Goal: Information Seeking & Learning: Find specific fact

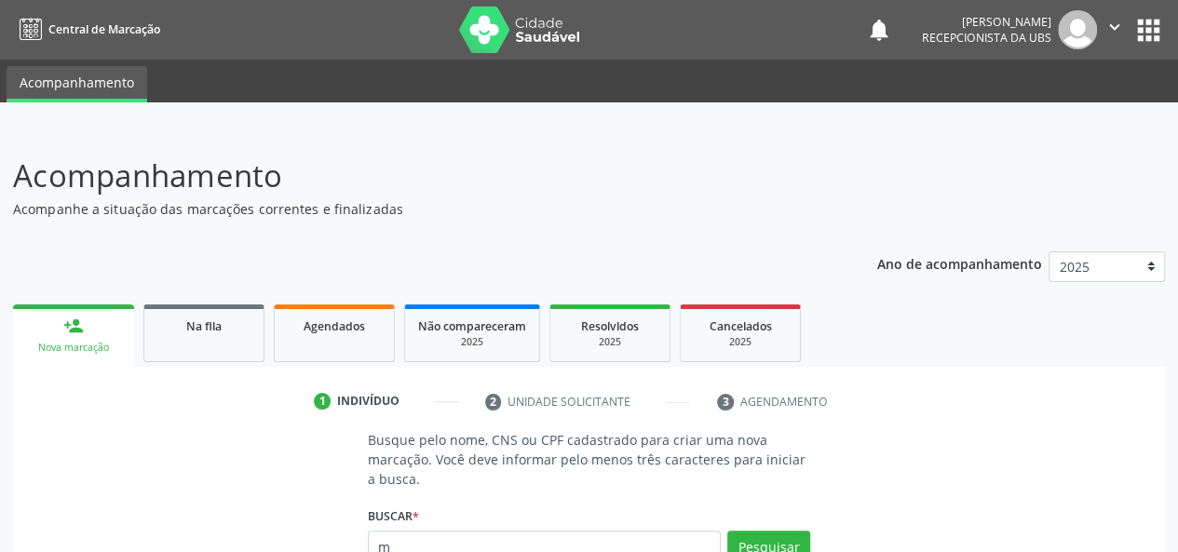
scroll to position [2, 0]
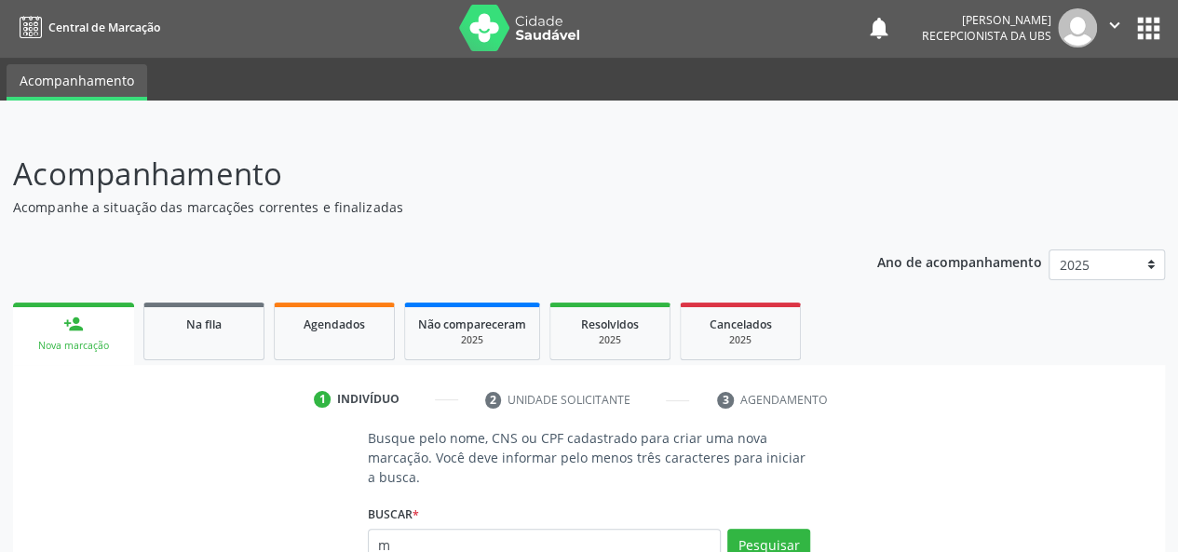
type input "m"
click at [345, 336] on link "Agendados" at bounding box center [334, 332] width 121 height 58
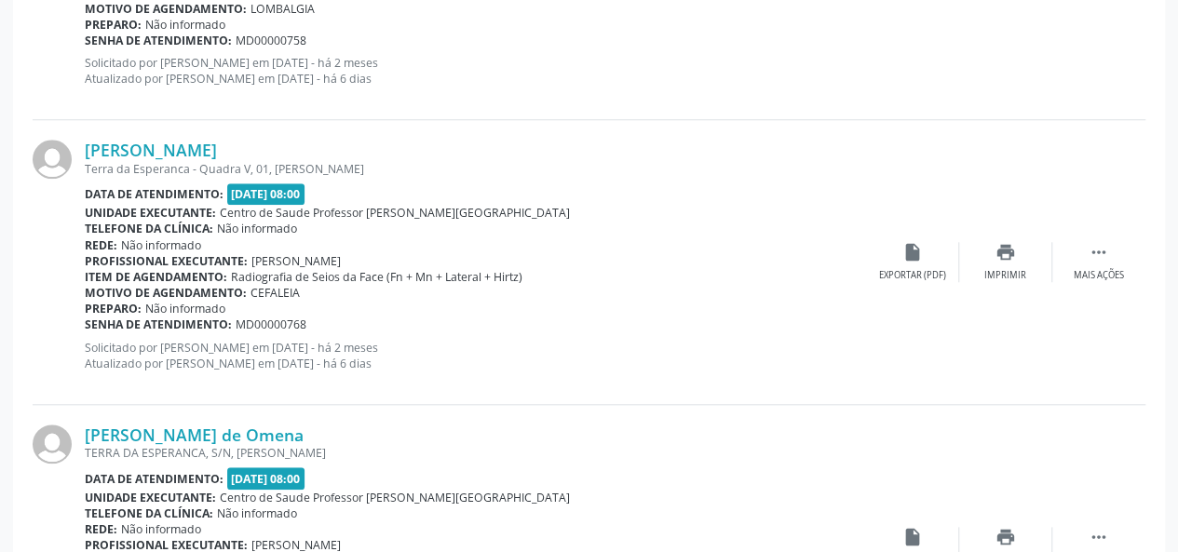
scroll to position [747, 0]
click at [158, 142] on link "[PERSON_NAME]" at bounding box center [151, 151] width 132 height 20
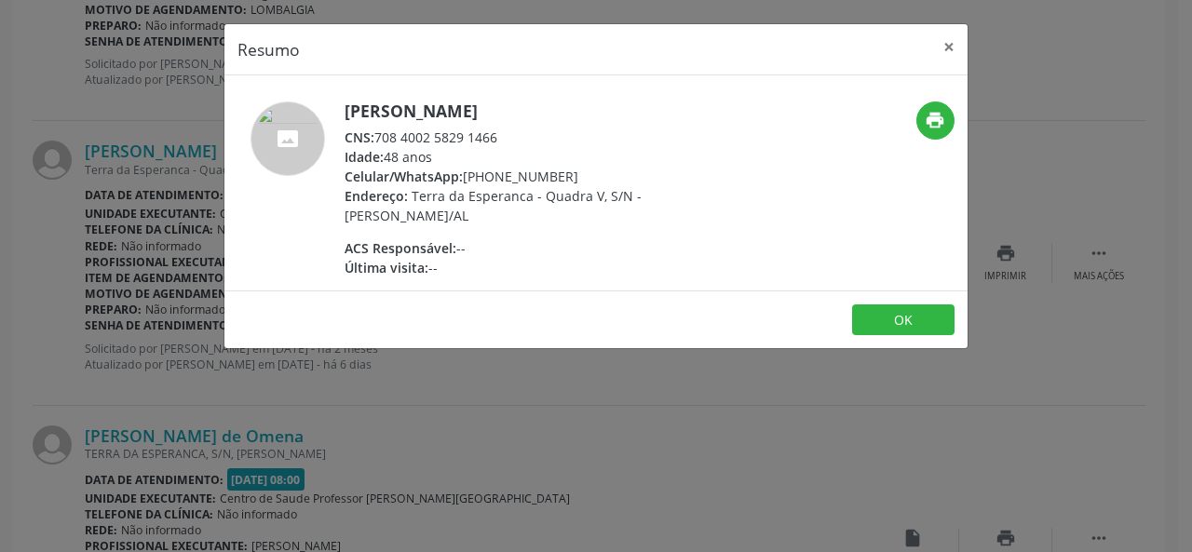
drag, startPoint x: 524, startPoint y: 139, endPoint x: 384, endPoint y: 129, distance: 141.0
click at [384, 129] on div "CNS: 708 4002 5829 1466" at bounding box center [526, 138] width 362 height 20
drag, startPoint x: 490, startPoint y: 141, endPoint x: 516, endPoint y: 140, distance: 26.1
click at [490, 140] on div "CNS: 708 4002 5829 1466" at bounding box center [526, 138] width 362 height 20
click at [595, 137] on div "CNS: 708 4002 5829 1466" at bounding box center [526, 138] width 362 height 20
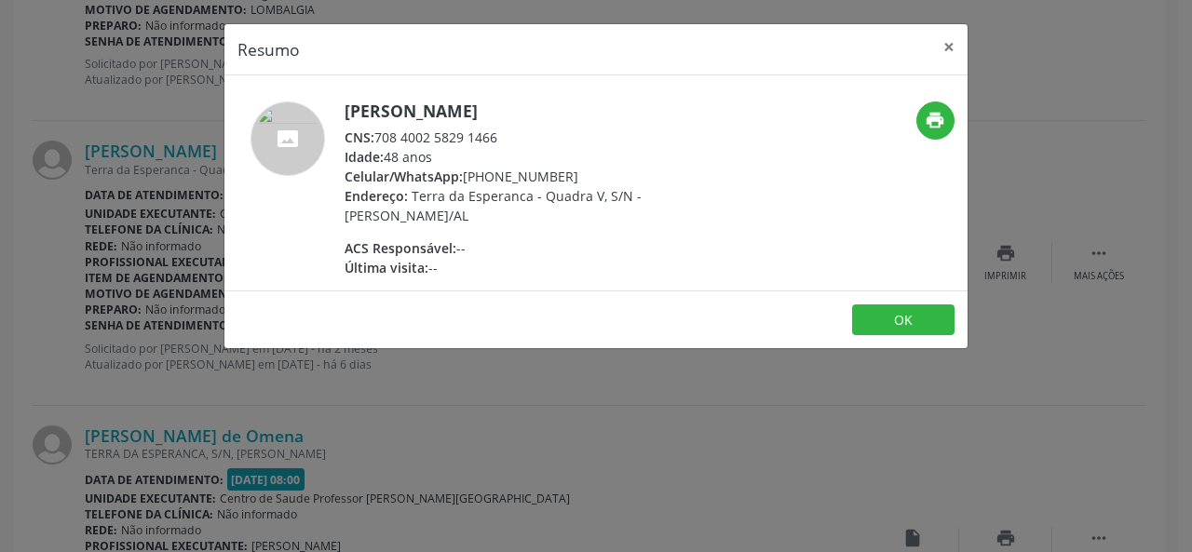
click at [533, 154] on div "Idade: 48 anos" at bounding box center [526, 157] width 362 height 20
drag, startPoint x: 515, startPoint y: 142, endPoint x: 372, endPoint y: 140, distance: 142.5
click at [372, 140] on div "CNS: 708 4002 5829 1466" at bounding box center [526, 138] width 362 height 20
copy div "708 4002 5829 1466"
click at [939, 36] on button "×" at bounding box center [948, 47] width 37 height 46
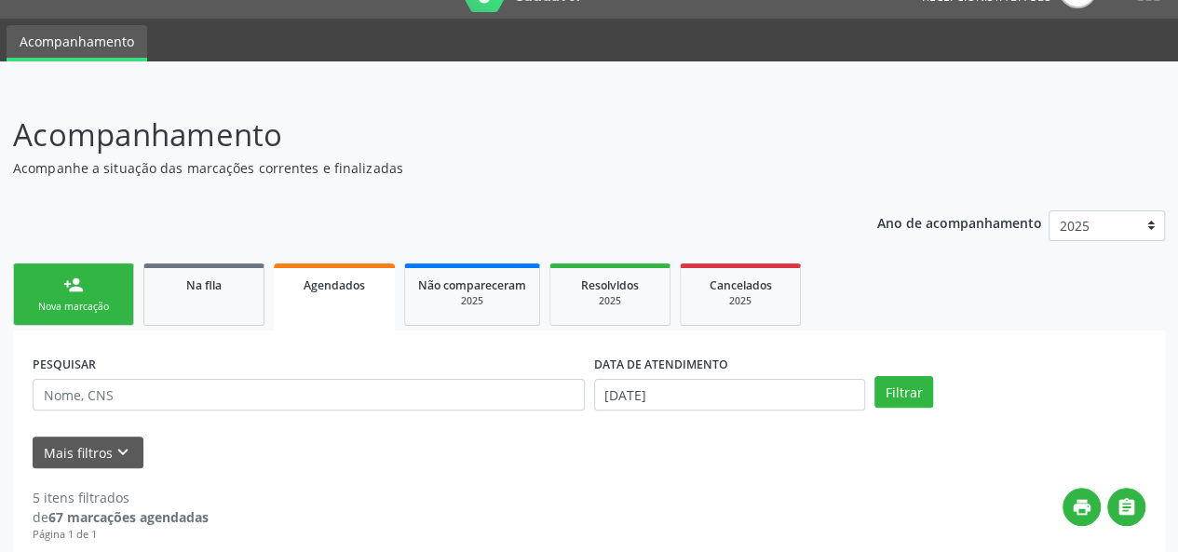
scroll to position [0, 0]
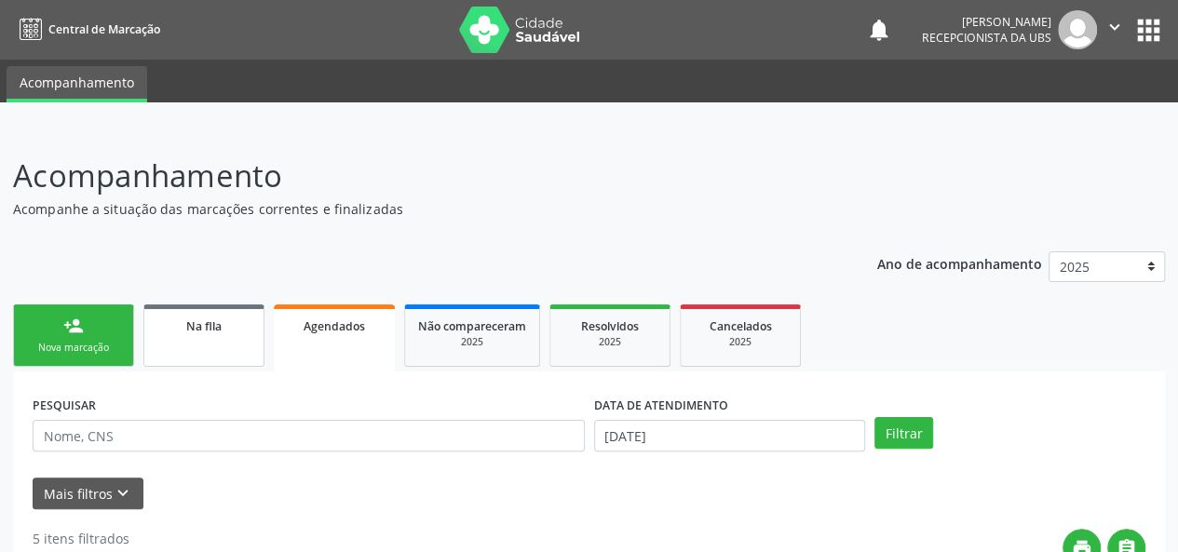
click at [209, 319] on span "Na fila" at bounding box center [203, 326] width 35 height 16
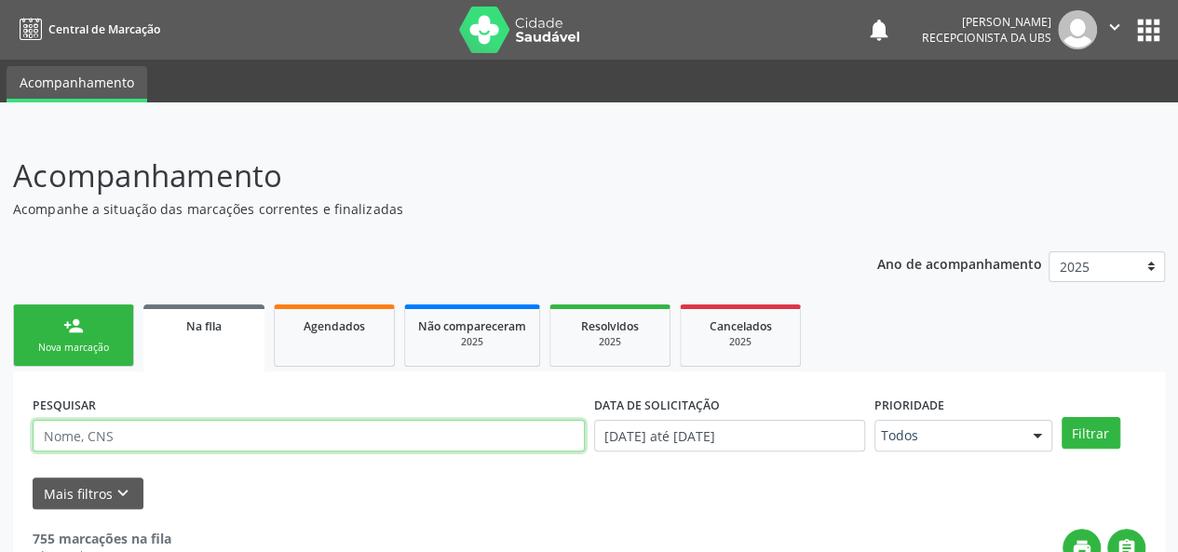
click at [162, 440] on input "text" at bounding box center [309, 436] width 552 height 32
type input "cicera dos santos"
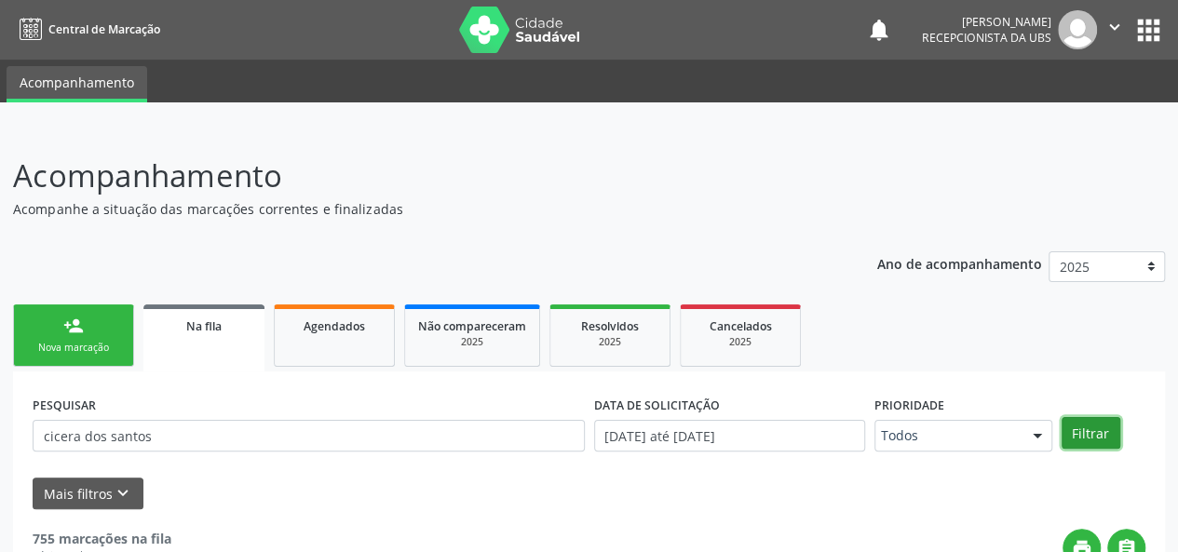
click at [1083, 433] on button "Filtrar" at bounding box center [1091, 433] width 59 height 32
click at [210, 325] on span "Na fila" at bounding box center [203, 326] width 35 height 16
drag, startPoint x: 293, startPoint y: 340, endPoint x: 689, endPoint y: 352, distance: 396.0
click at [294, 340] on link "Agendados" at bounding box center [334, 336] width 121 height 62
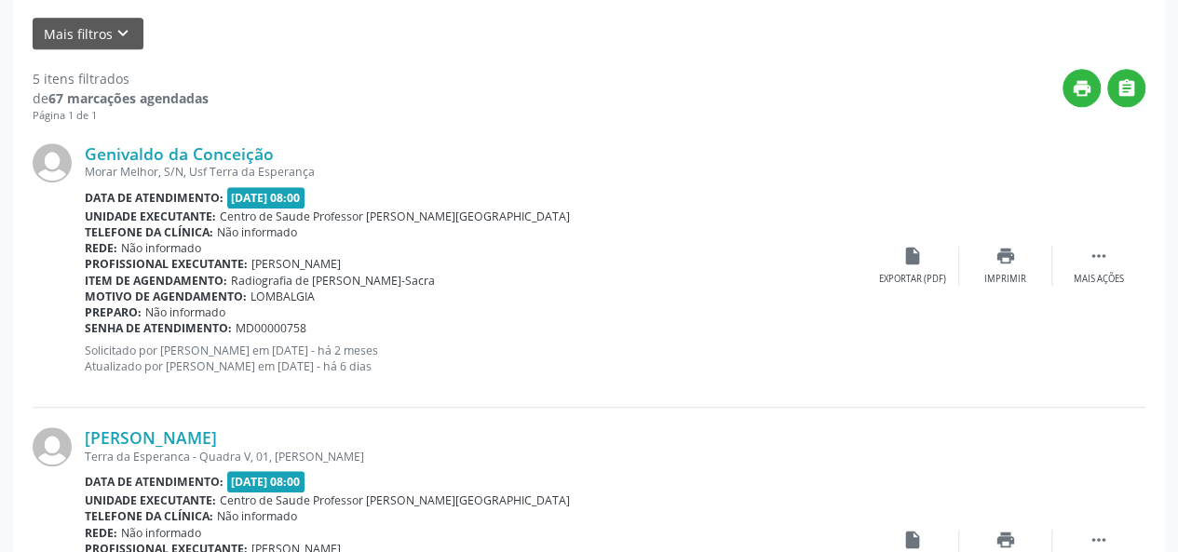
scroll to position [367, 0]
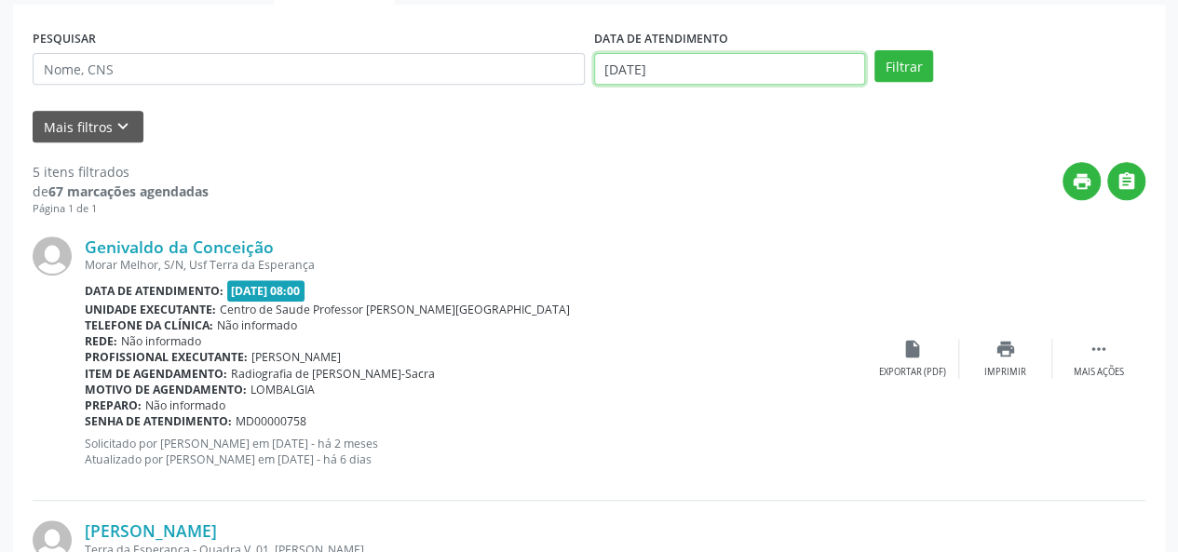
click at [695, 68] on input "[DATE]" at bounding box center [729, 69] width 271 height 32
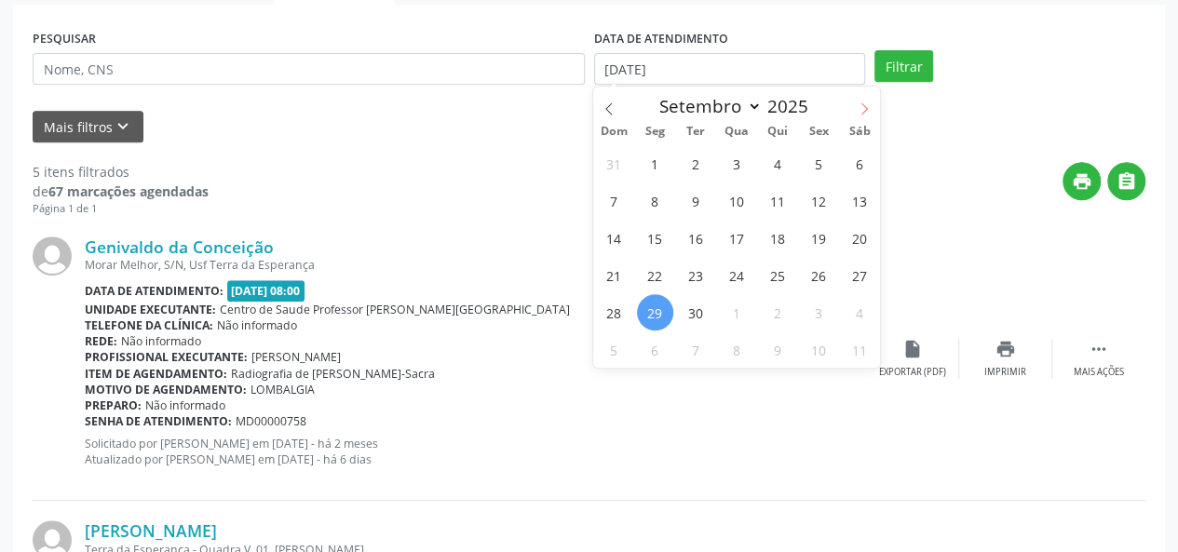
click at [869, 103] on icon at bounding box center [864, 108] width 13 height 13
select select "9"
click at [738, 159] on span "1" at bounding box center [737, 163] width 36 height 36
type input "01/10/2025"
click at [605, 105] on icon at bounding box center [608, 108] width 13 height 13
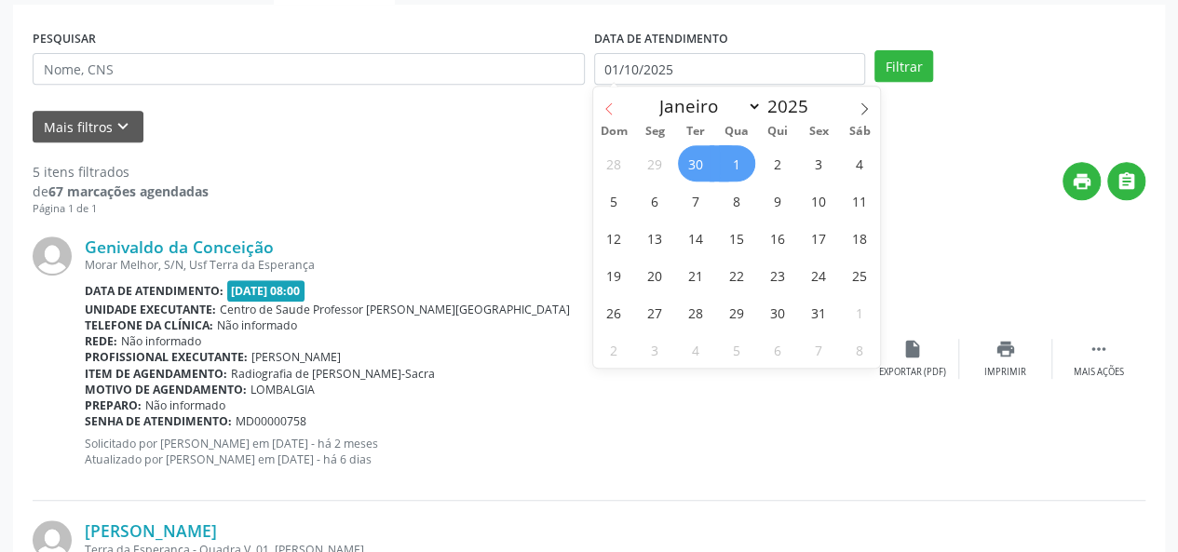
select select "8"
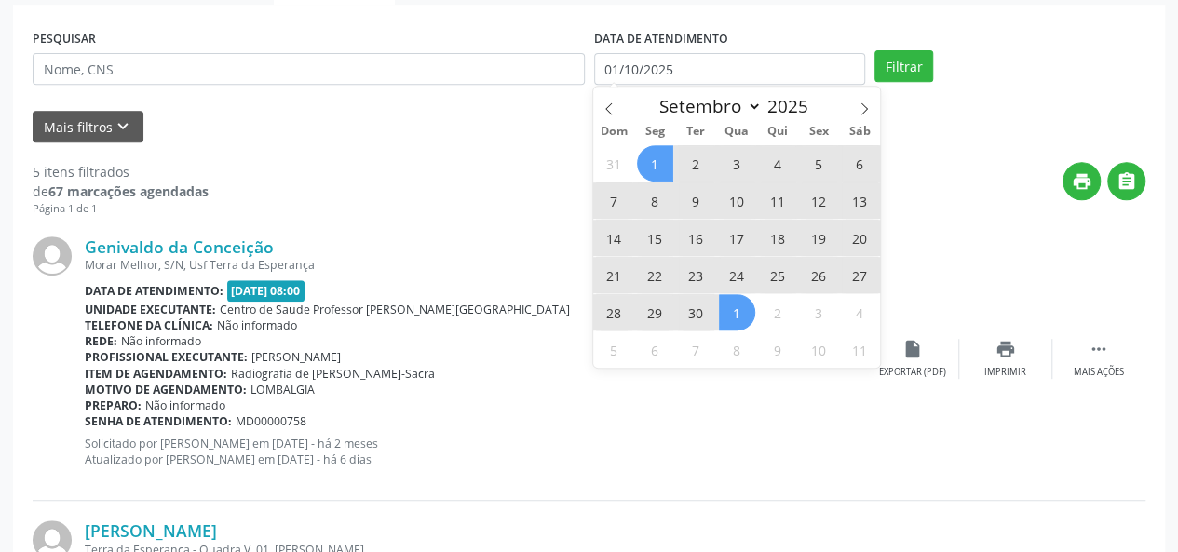
click at [650, 159] on span "1" at bounding box center [655, 163] width 36 height 36
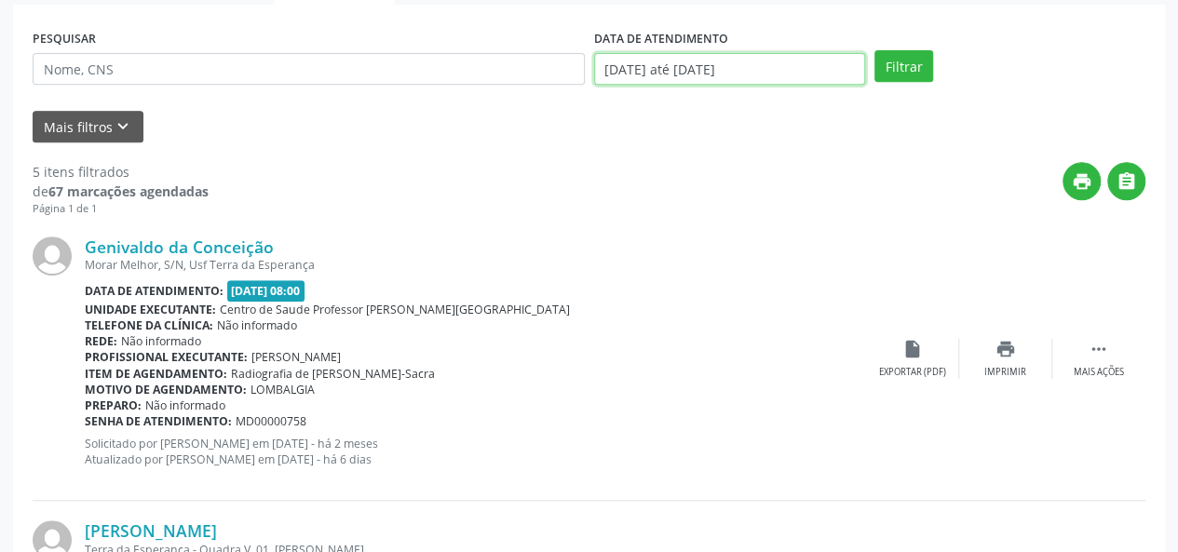
click at [665, 73] on input "[DATE] até [DATE]" at bounding box center [729, 69] width 271 height 32
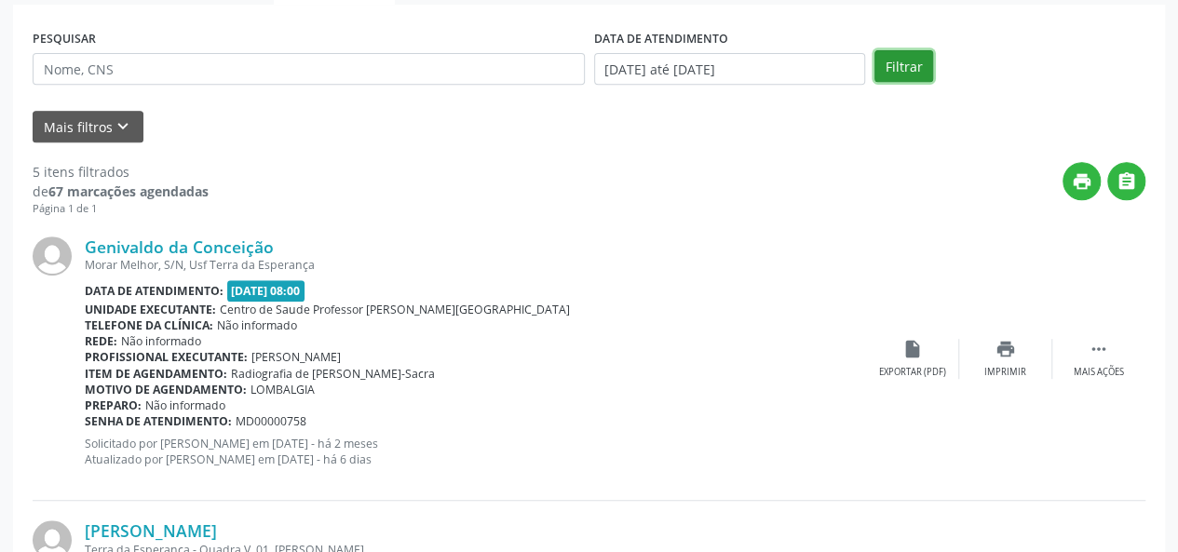
click at [903, 61] on button "Filtrar" at bounding box center [903, 66] width 59 height 32
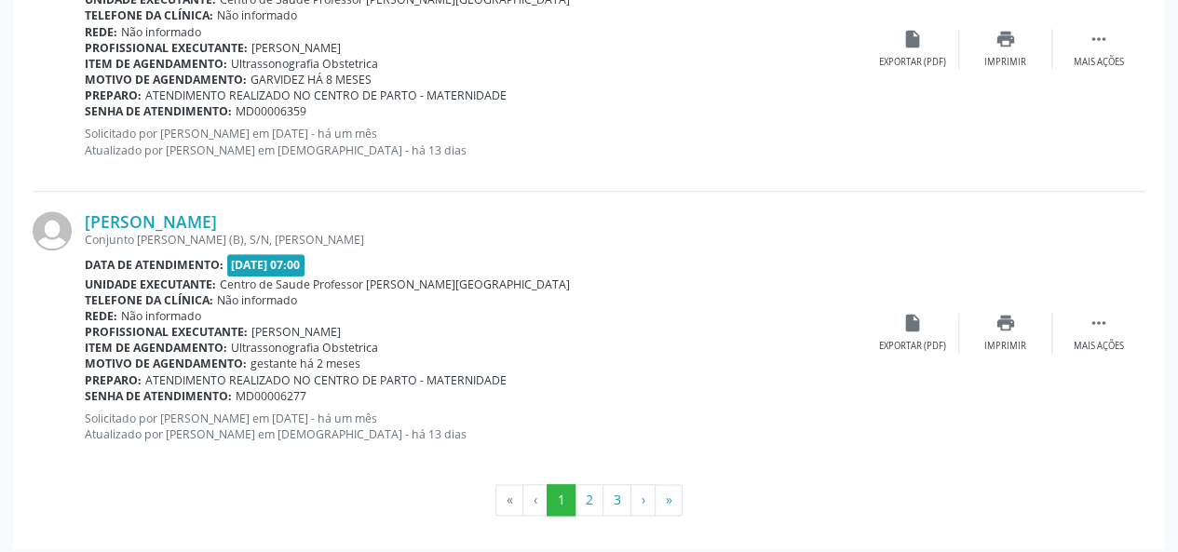
scroll to position [4375, 0]
click at [614, 495] on button "3" at bounding box center [616, 499] width 29 height 32
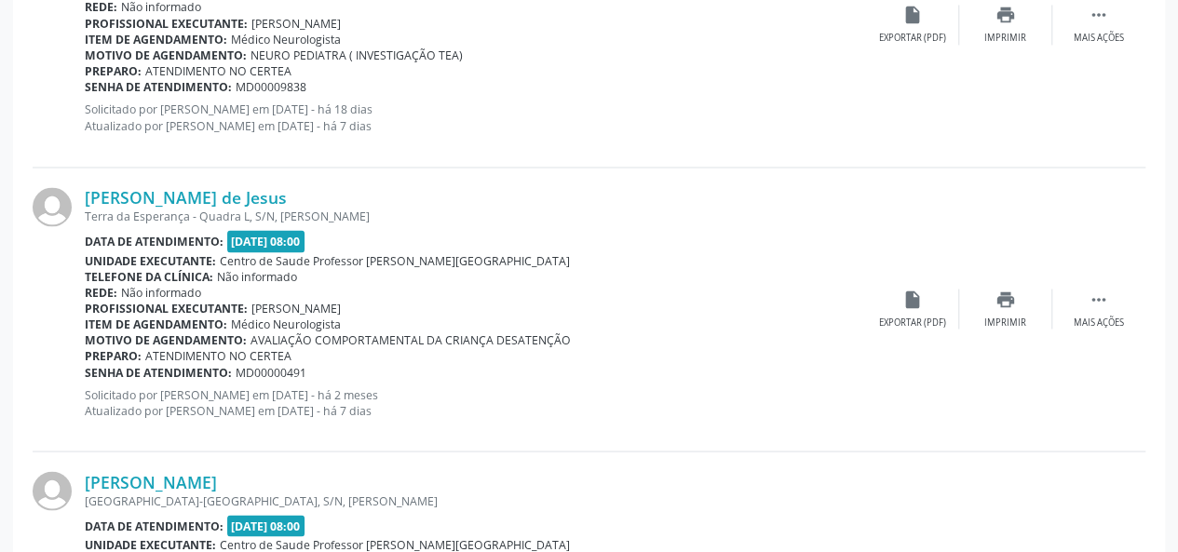
scroll to position [1583, 0]
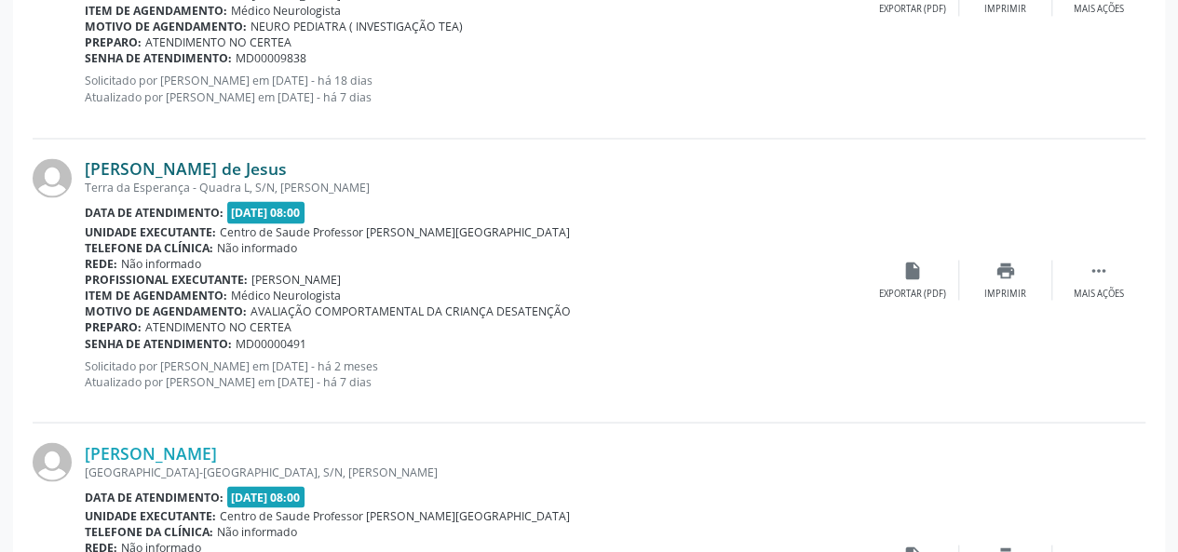
click at [186, 175] on link "[PERSON_NAME] de Jesus" at bounding box center [186, 168] width 202 height 20
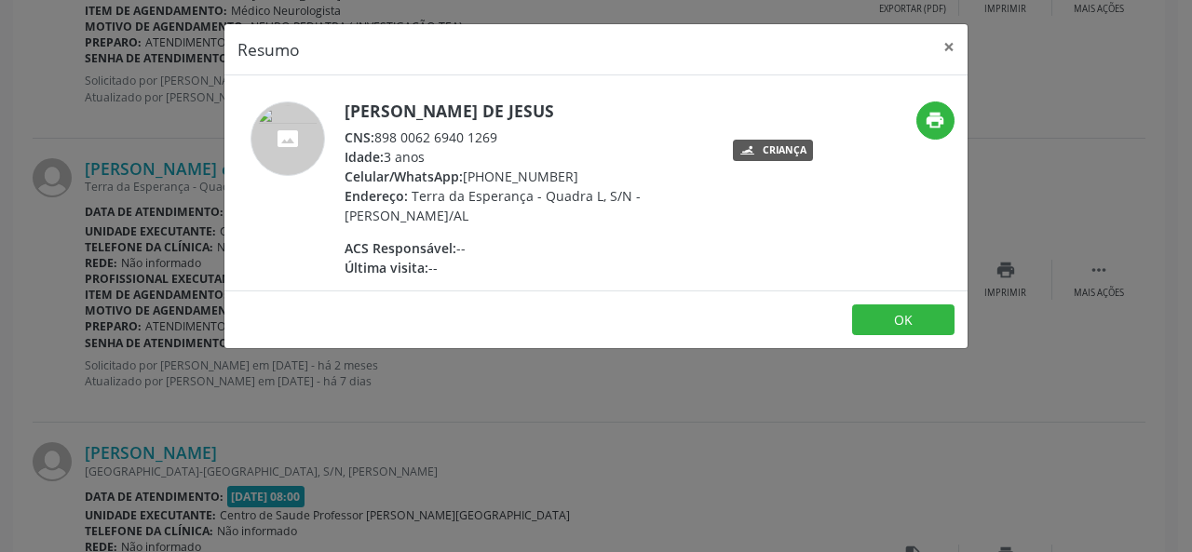
click at [568, 174] on div "Celular/WhatsApp: [PHONE_NUMBER]" at bounding box center [526, 177] width 362 height 20
drag, startPoint x: 523, startPoint y: 134, endPoint x: 378, endPoint y: 134, distance: 145.3
click at [378, 134] on div "CNS: 898 0062 6940 1269" at bounding box center [526, 138] width 362 height 20
copy div "898 0062 6940 1269"
click at [950, 40] on button "×" at bounding box center [948, 47] width 37 height 46
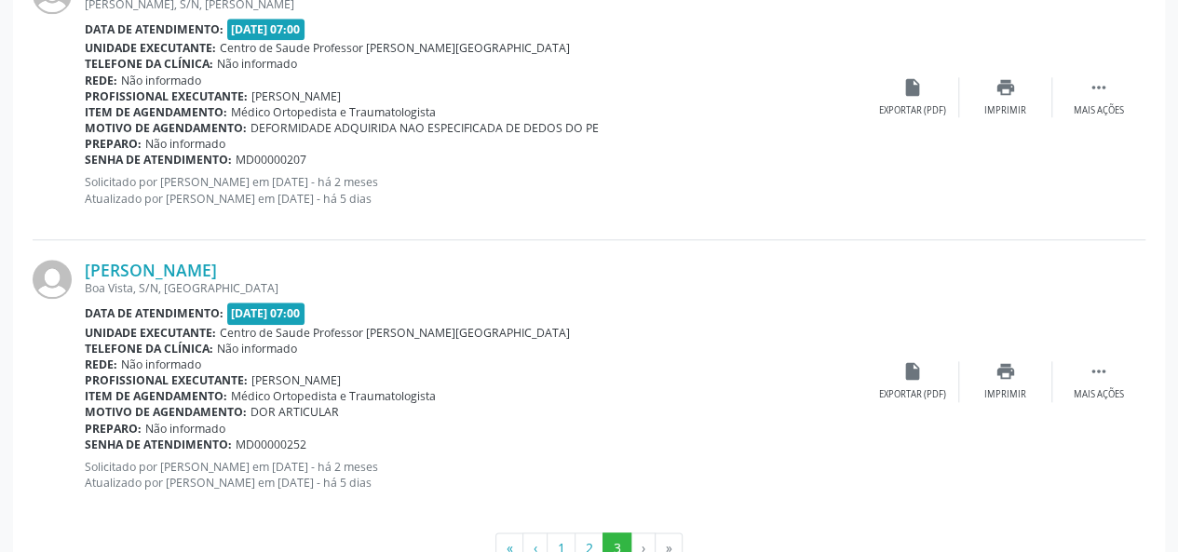
scroll to position [4375, 0]
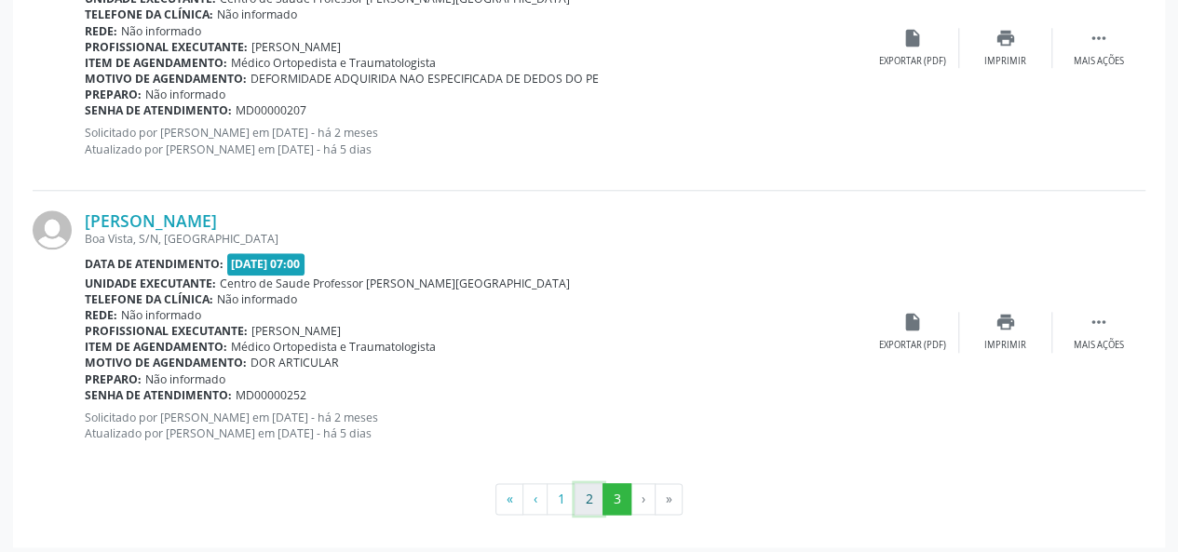
click at [585, 491] on button "2" at bounding box center [589, 499] width 29 height 32
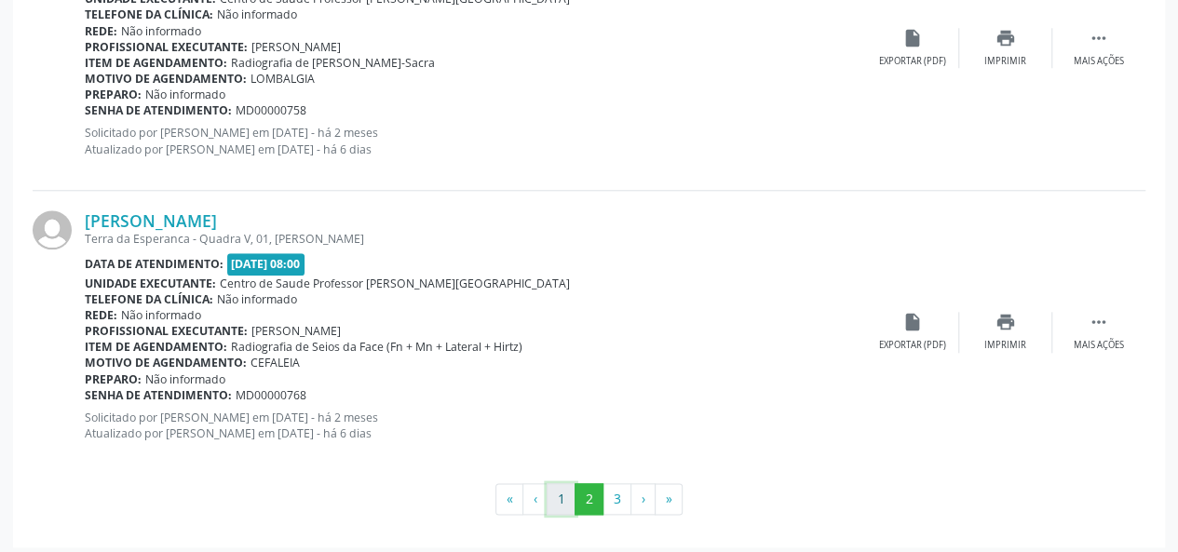
click at [561, 493] on button "1" at bounding box center [561, 499] width 29 height 32
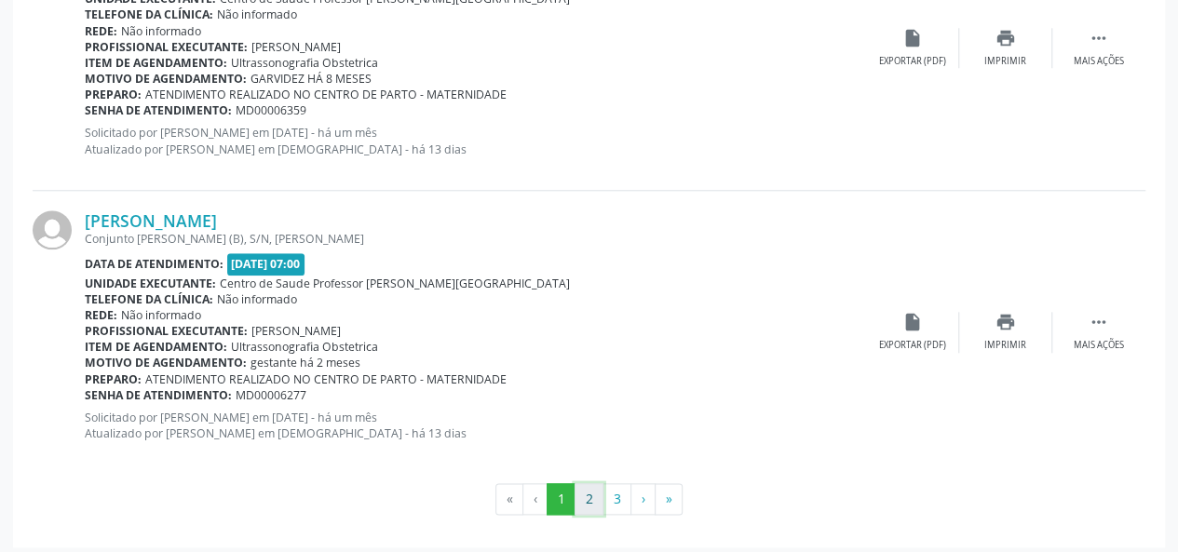
click at [596, 489] on button "2" at bounding box center [589, 499] width 29 height 32
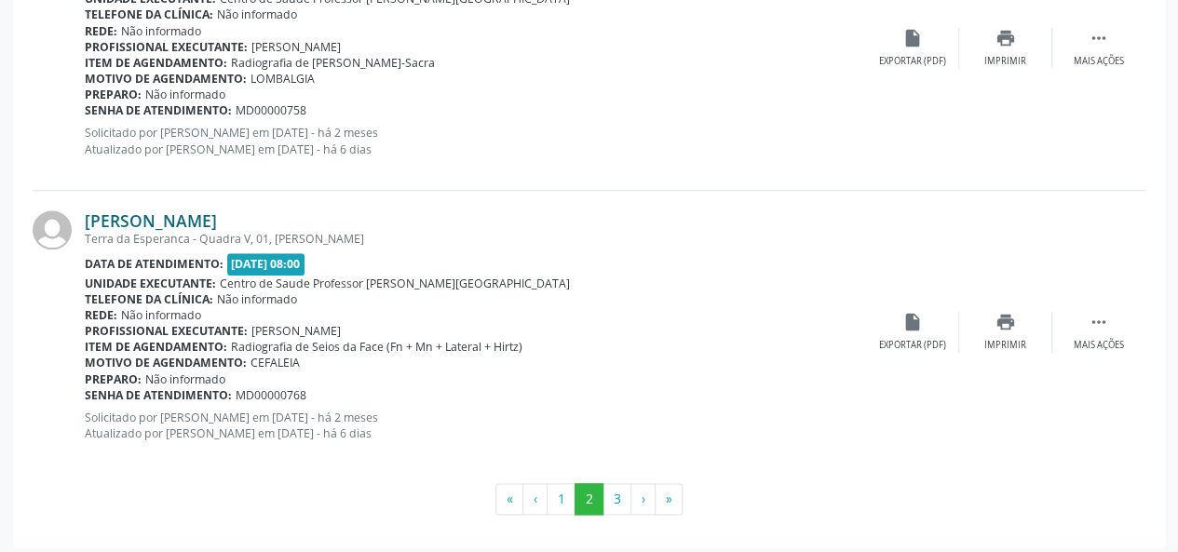
click at [154, 215] on link "[PERSON_NAME]" at bounding box center [151, 220] width 132 height 20
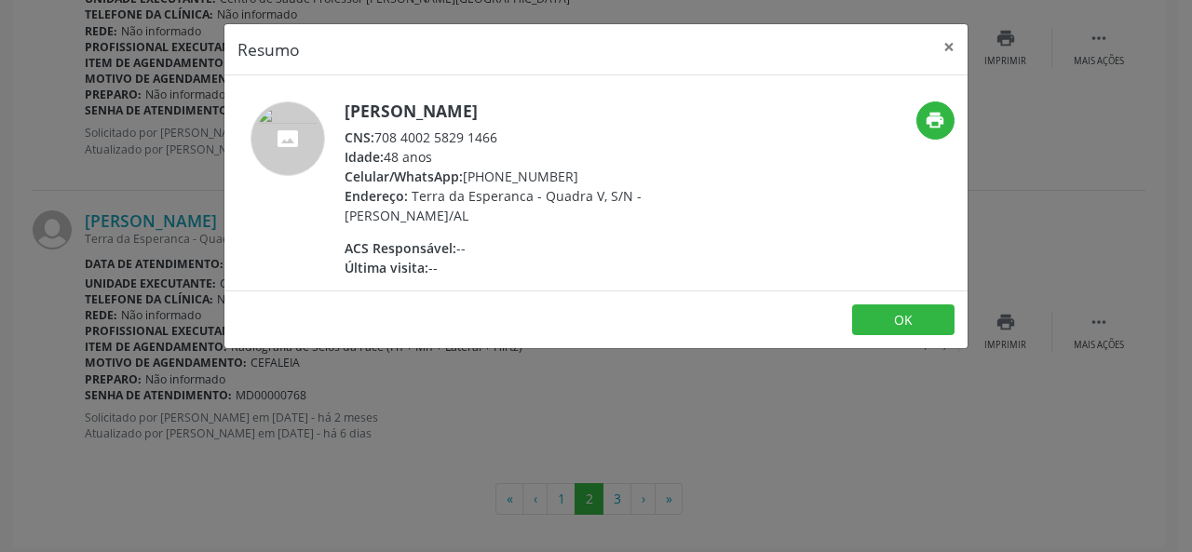
drag, startPoint x: 520, startPoint y: 135, endPoint x: 378, endPoint y: 137, distance: 141.6
click at [378, 137] on div "CNS: 708 4002 5829 1466" at bounding box center [526, 138] width 362 height 20
copy div "708 4002 5829 1466"
click at [948, 41] on button "×" at bounding box center [948, 47] width 37 height 46
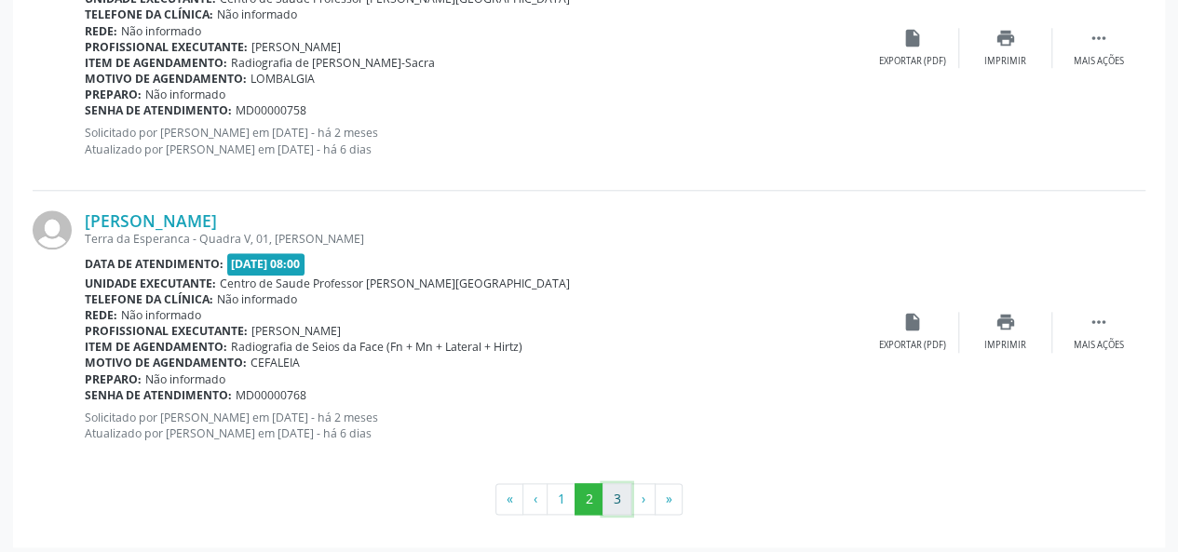
click at [623, 496] on button "3" at bounding box center [616, 499] width 29 height 32
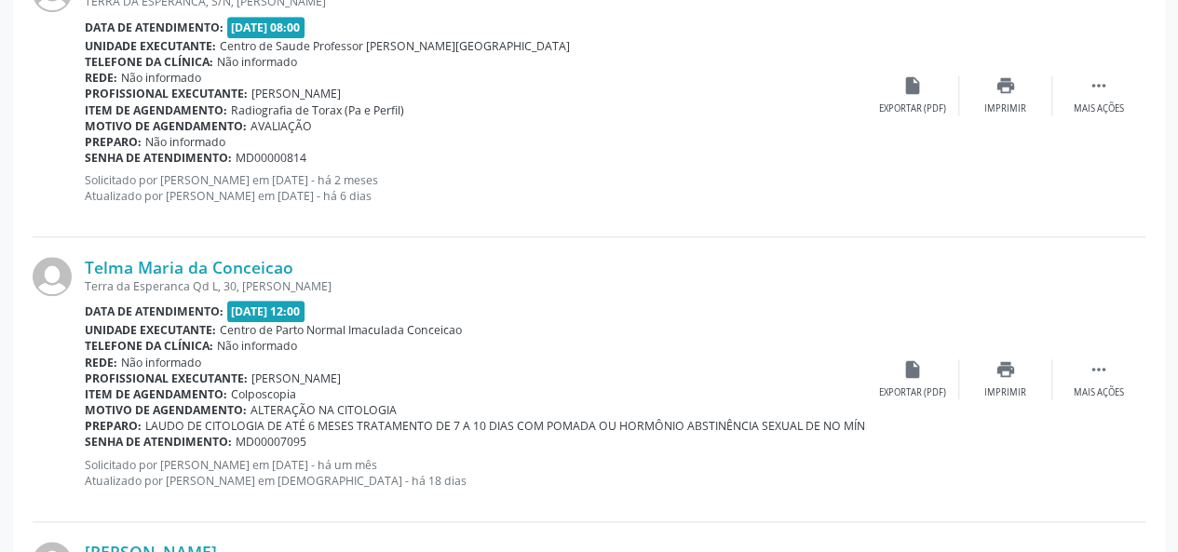
scroll to position [464, 0]
